Goal: Transaction & Acquisition: Download file/media

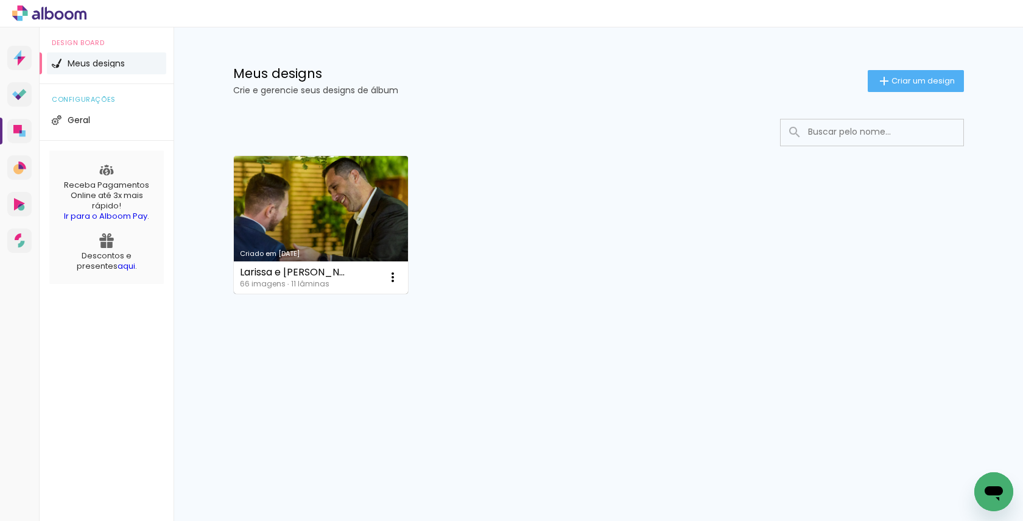
click at [319, 241] on link "Criado em [DATE]" at bounding box center [321, 225] width 175 height 138
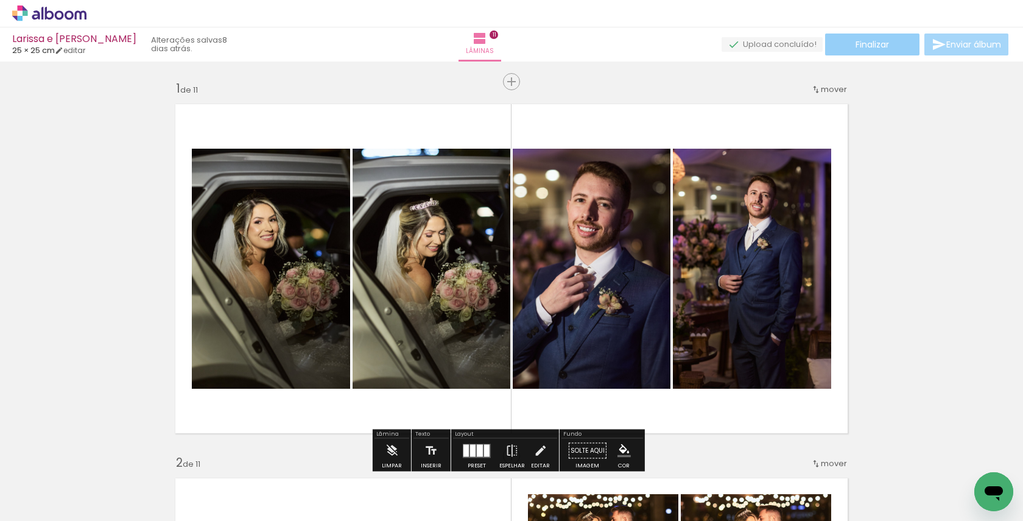
click at [885, 51] on paper-button "Finalizar" at bounding box center [872, 44] width 94 height 22
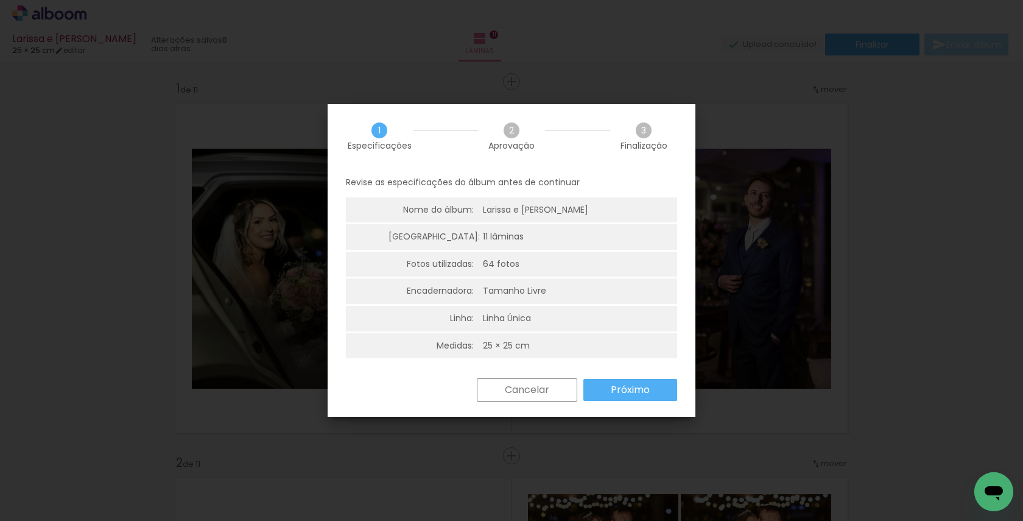
click at [0, 0] on slot "Próximo" at bounding box center [0, 0] width 0 height 0
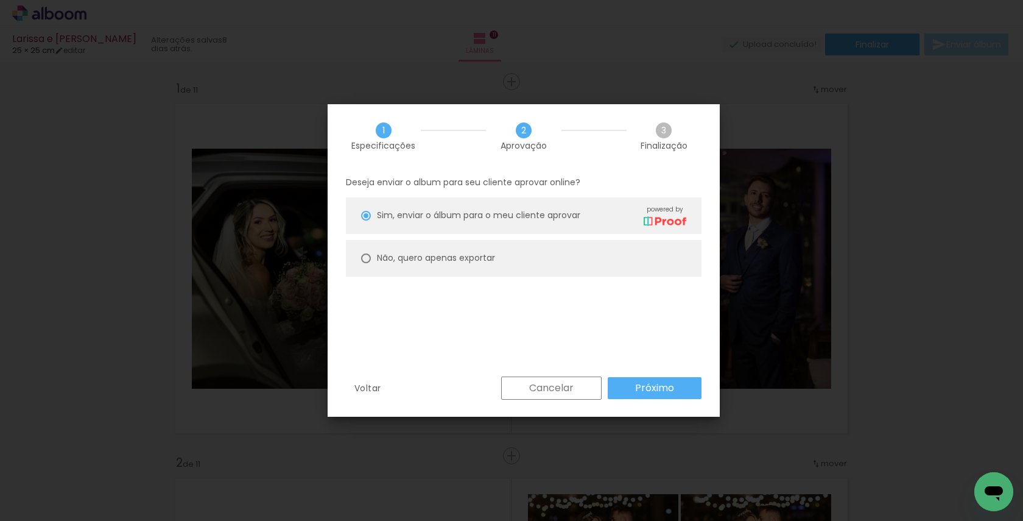
click at [0, 0] on paper-radio-button "Não, quero apenas exportar" at bounding box center [0, 0] width 0 height 0
type paper-radio-button "on"
click at [0, 0] on slot "Próximo" at bounding box center [0, 0] width 0 height 0
type input "Alta, 300 DPI"
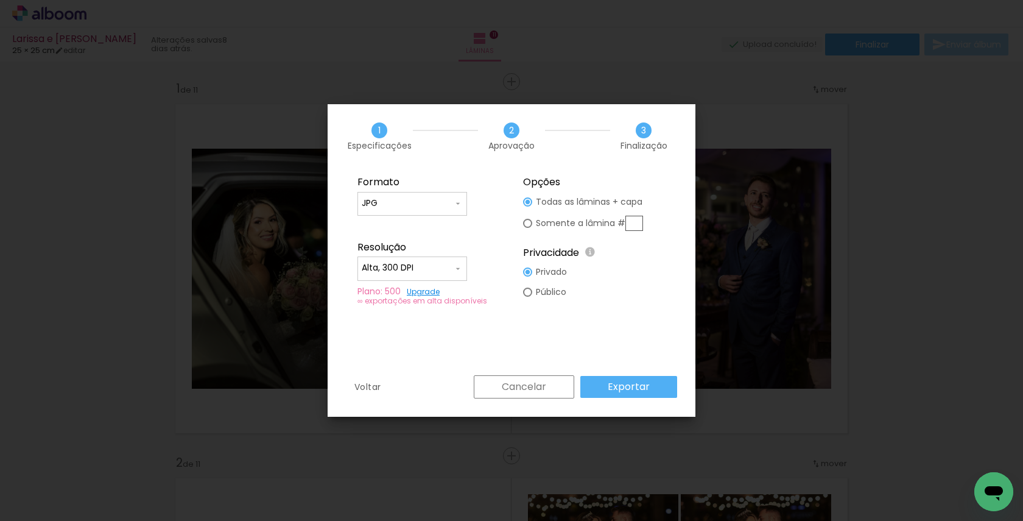
click at [0, 0] on slot "Exportar" at bounding box center [0, 0] width 0 height 0
